Goal: Task Accomplishment & Management: Use online tool/utility

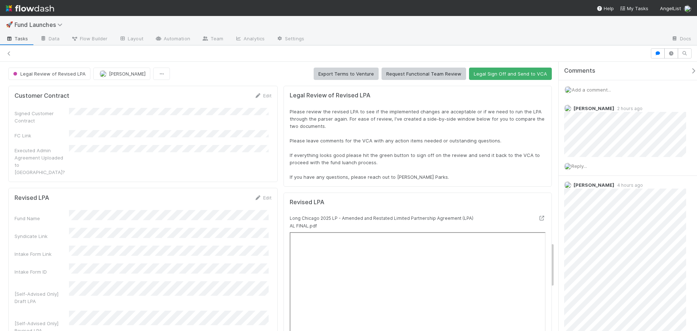
scroll to position [142, 520]
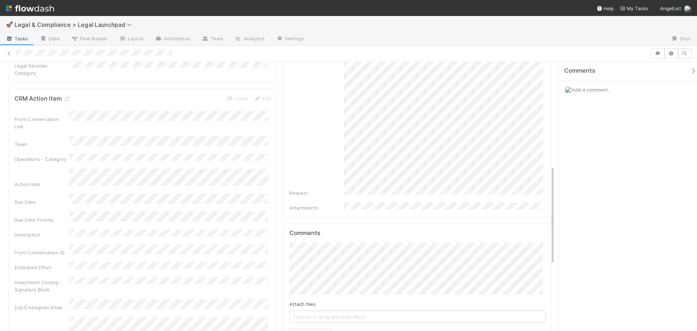
scroll to position [327, 0]
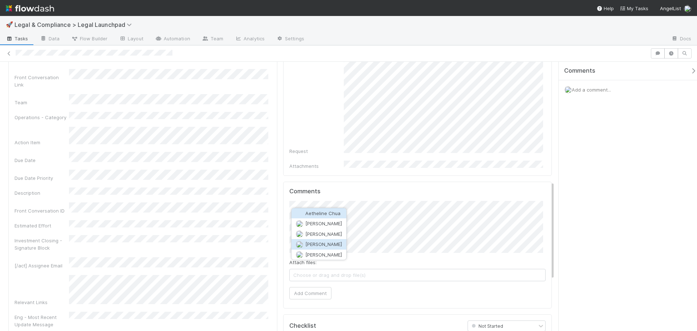
click at [337, 243] on button "Ethan Braren" at bounding box center [318, 244] width 55 height 10
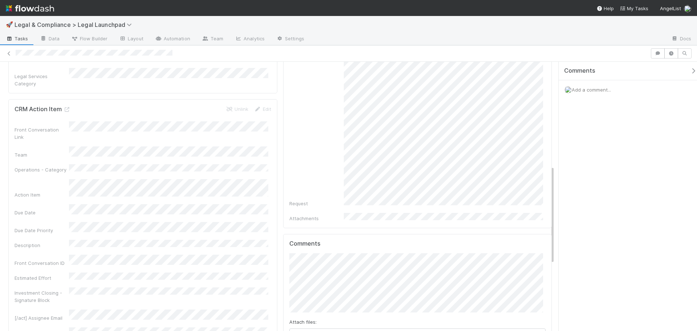
scroll to position [290, 0]
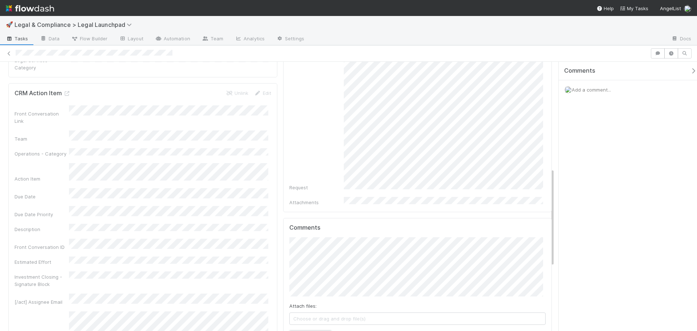
click at [313, 330] on button "Add Comment" at bounding box center [310, 336] width 42 height 12
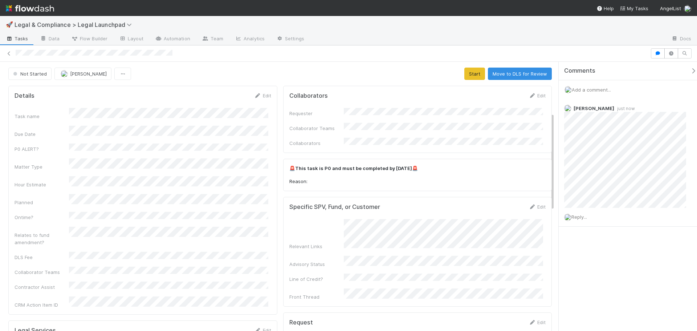
scroll to position [435, 0]
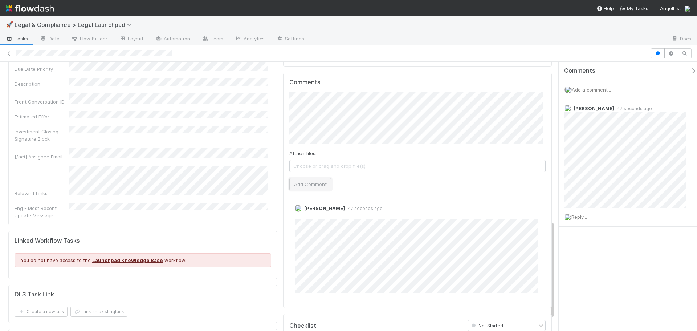
click at [314, 178] on button "Add Comment" at bounding box center [310, 184] width 42 height 12
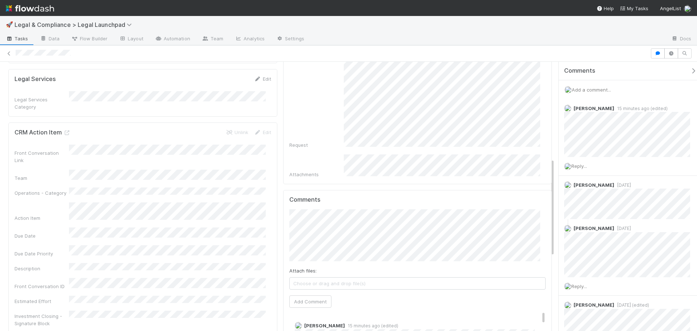
scroll to position [363, 0]
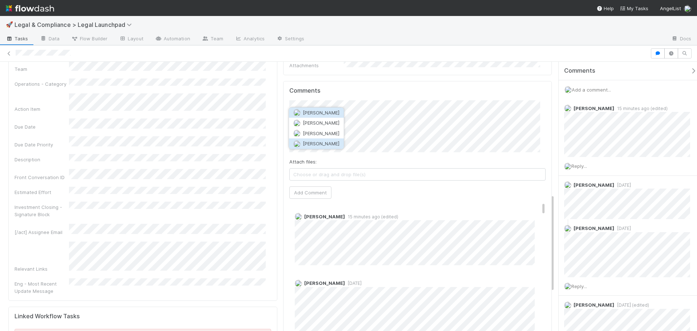
click at [331, 140] on button "Rick Segers" at bounding box center [316, 143] width 55 height 10
click at [308, 186] on button "Add Comment" at bounding box center [310, 192] width 42 height 12
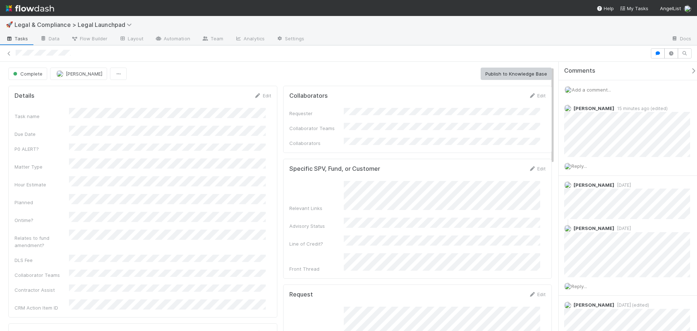
scroll to position [290, 0]
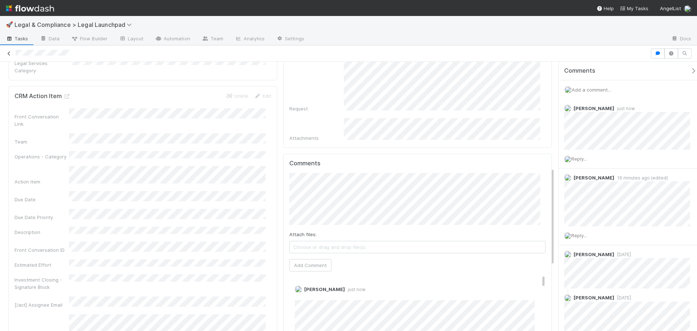
click at [9, 50] on link at bounding box center [8, 53] width 7 height 7
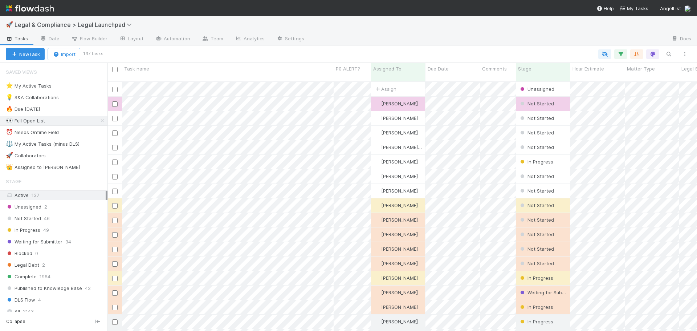
scroll to position [250, 584]
click at [75, 143] on div "⚖️ My Active Tasks (minus DLS)" at bounding box center [43, 143] width 74 height 9
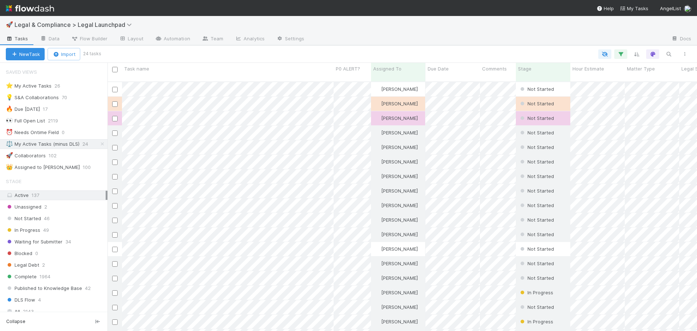
scroll to position [250, 584]
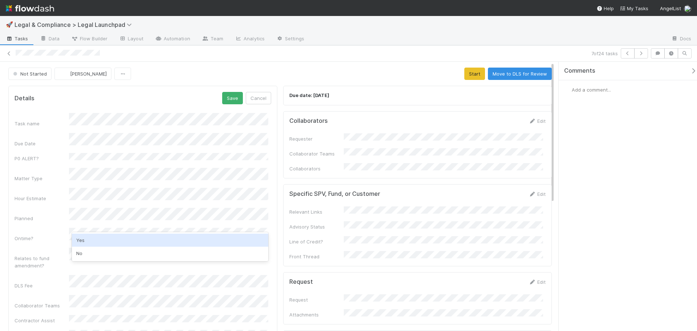
click at [101, 235] on div "Yes" at bounding box center [170, 239] width 196 height 13
click at [34, 195] on div "Task name Due Date P0 ALERT? Matter Type Hour Estimate Planned Ontime? Relates …" at bounding box center [143, 228] width 257 height 231
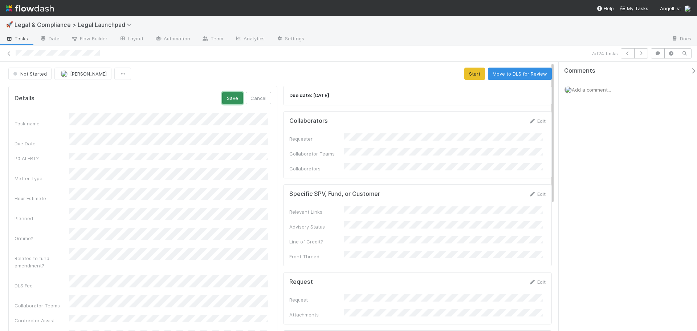
click at [232, 99] on button "Save" at bounding box center [232, 98] width 21 height 12
click at [467, 74] on button "Start" at bounding box center [474, 73] width 21 height 12
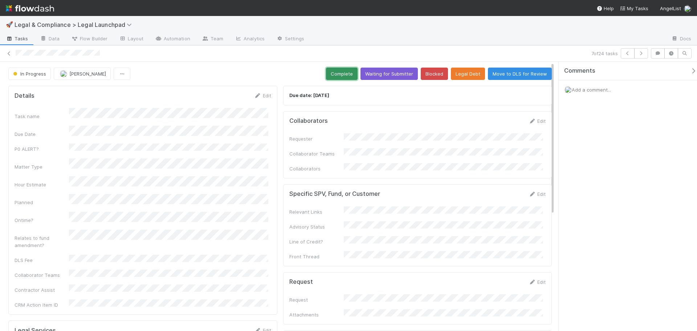
click at [330, 73] on button "Complete" at bounding box center [342, 73] width 32 height 12
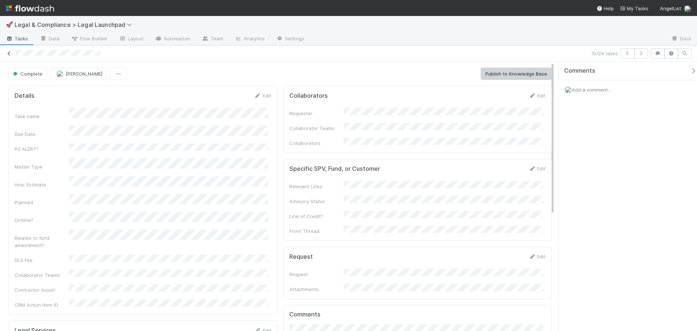
click at [9, 54] on icon at bounding box center [8, 53] width 7 height 5
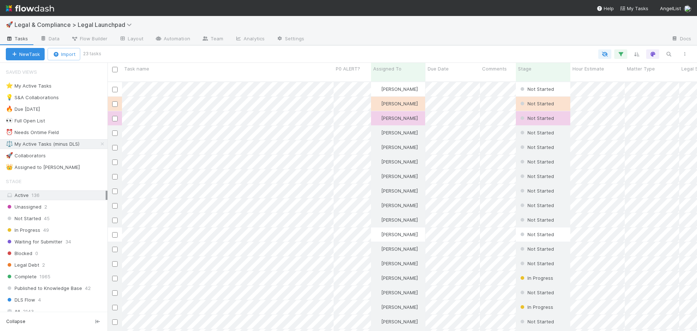
scroll to position [250, 584]
click at [106, 23] on span "Legal & Compliance > Legal Launchpad" at bounding box center [75, 24] width 121 height 7
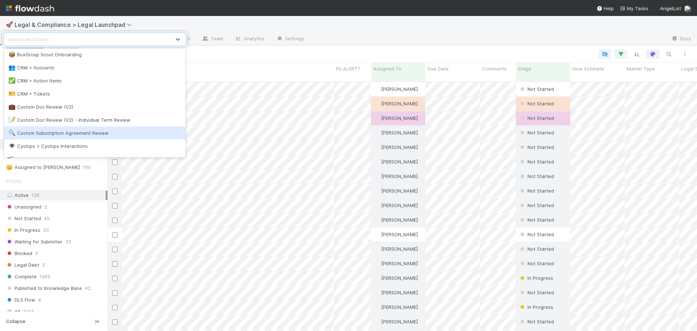
scroll to position [0, 0]
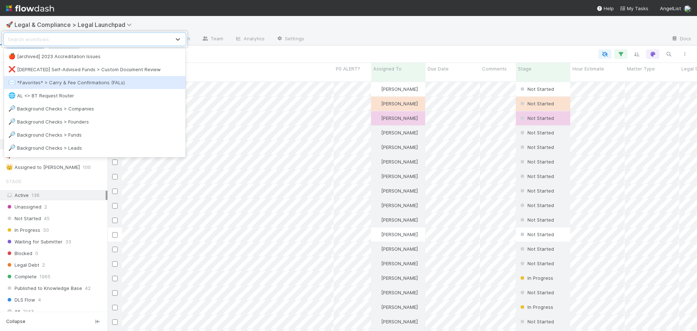
click at [108, 83] on div "✉️ *Favorites* > Carry & Fee Confirmations (FALs)" at bounding box center [94, 82] width 173 height 7
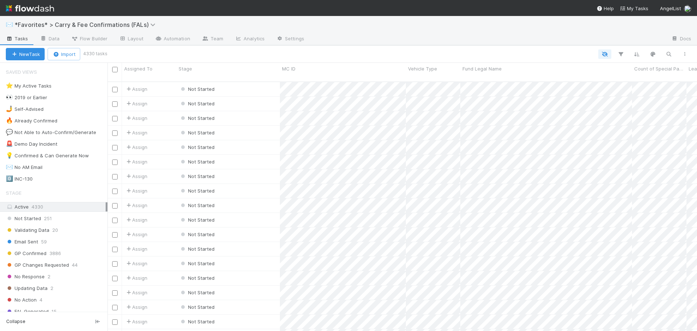
scroll to position [250, 584]
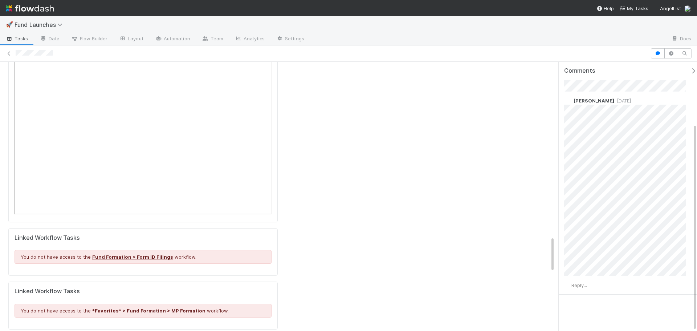
scroll to position [1306, 0]
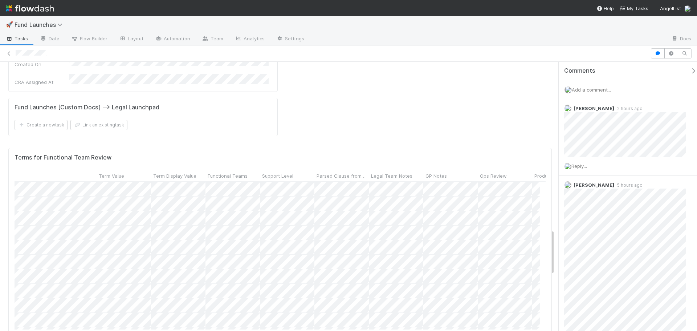
scroll to position [0, 282]
click at [261, 172] on span "Support Level" at bounding box center [249, 175] width 31 height 7
click at [270, 119] on div "Sort First → Last" at bounding box center [276, 120] width 83 height 11
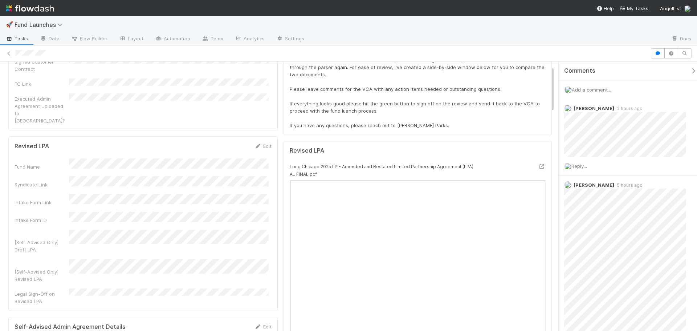
scroll to position [0, 0]
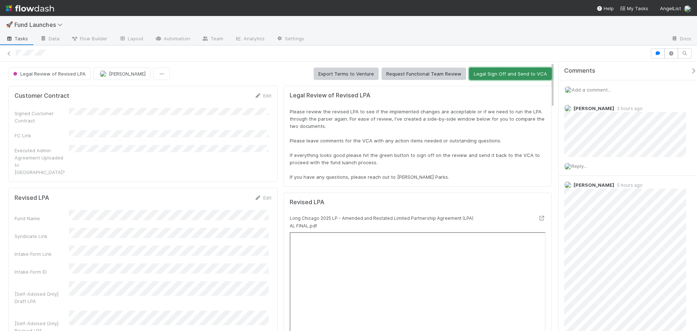
click at [482, 77] on button "Legal Sign Off and Send to VCA" at bounding box center [510, 73] width 83 height 12
